Goal: Information Seeking & Learning: Learn about a topic

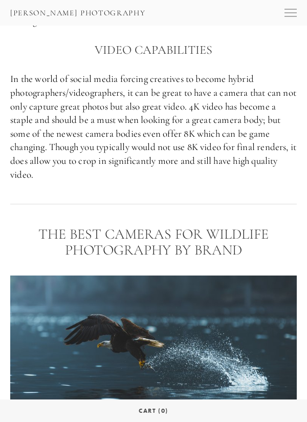
scroll to position [1088, 0]
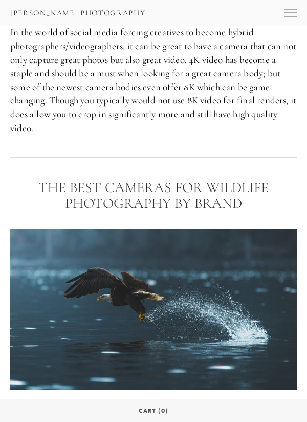
click at [259, 288] on img at bounding box center [153, 309] width 287 height 161
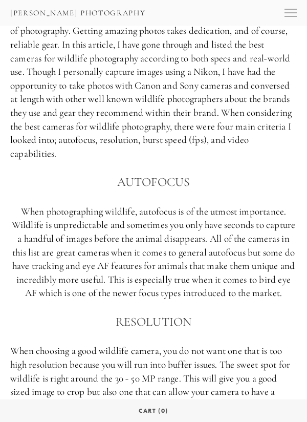
scroll to position [492, 0]
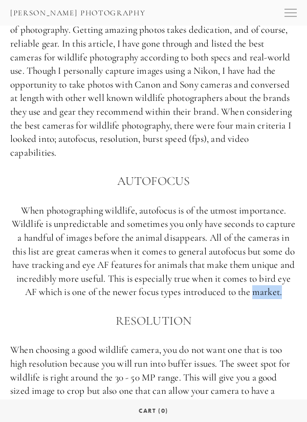
click at [266, 311] on h3 "Resolution" at bounding box center [153, 320] width 287 height 19
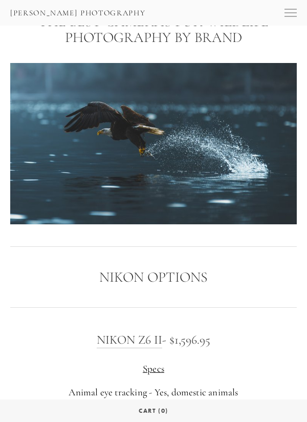
scroll to position [1256, 0]
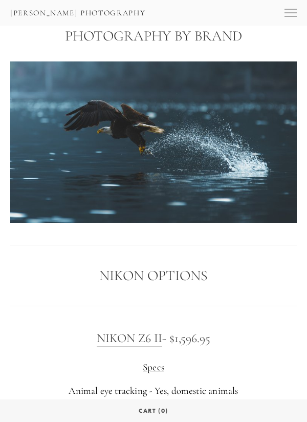
click at [178, 329] on h3 "Nikon Z6 II - $1,596.95" at bounding box center [153, 338] width 287 height 19
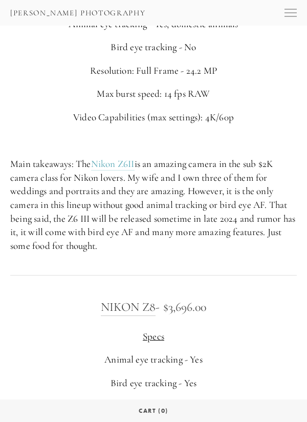
scroll to position [1628, 0]
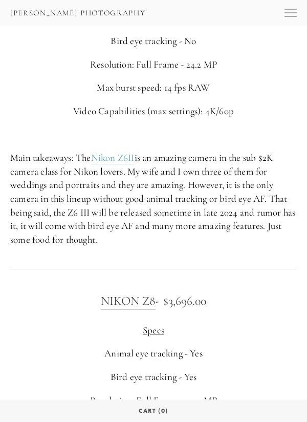
click at [178, 291] on h3 "Nikon Z8 - $3,696.00" at bounding box center [153, 300] width 287 height 19
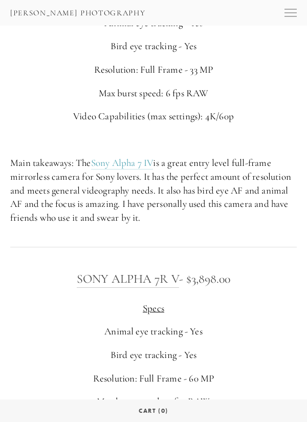
scroll to position [2649, 0]
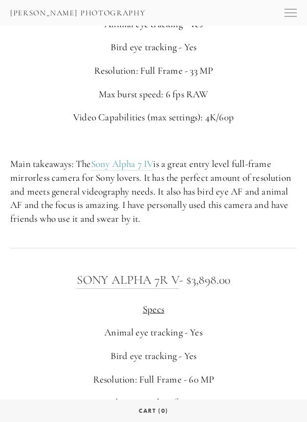
click at [137, 272] on link "Sony Alpha 7R V" at bounding box center [128, 280] width 102 height 16
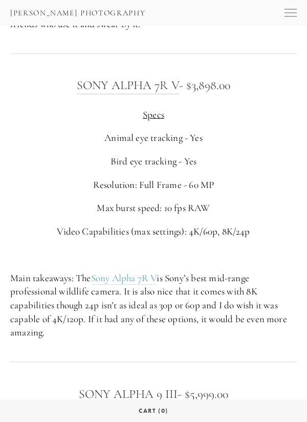
scroll to position [2844, 0]
click at [93, 78] on link "Sony Alpha 7R V" at bounding box center [128, 86] width 102 height 16
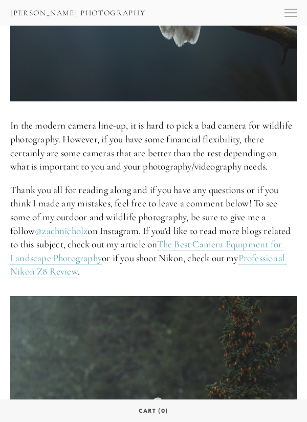
scroll to position [4857, 0]
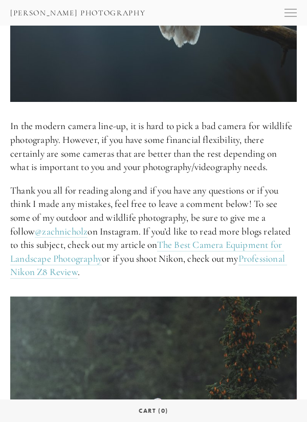
click at [48, 225] on link "@zachnicholz" at bounding box center [61, 231] width 53 height 13
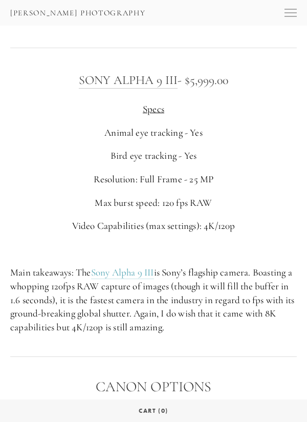
scroll to position [3155, 0]
